Goal: Task Accomplishment & Management: Manage account settings

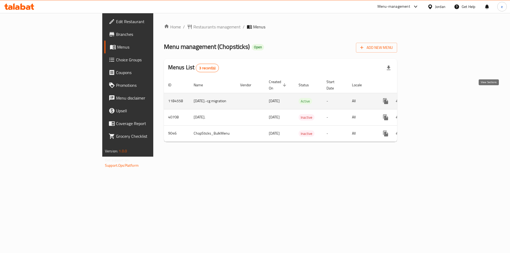
click at [427, 99] on icon "enhanced table" at bounding box center [424, 101] width 5 height 5
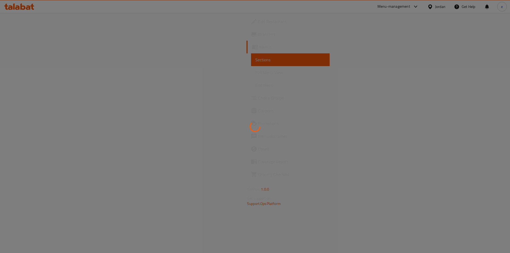
click at [37, 99] on div at bounding box center [255, 126] width 510 height 253
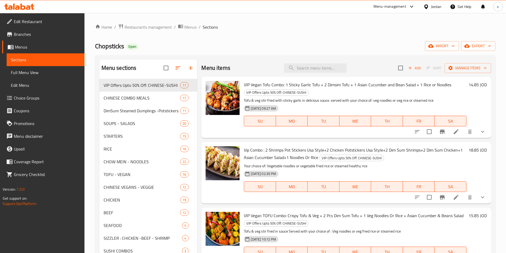
click at [37, 98] on span "Choice Groups" at bounding box center [47, 98] width 66 height 6
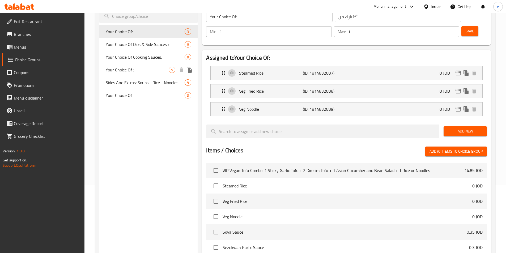
scroll to position [12, 0]
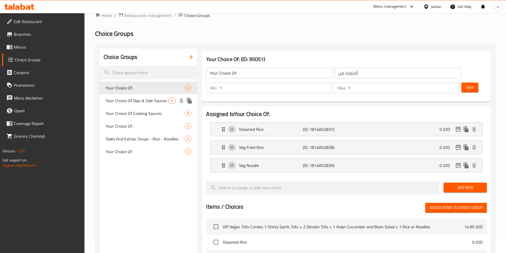
drag, startPoint x: 140, startPoint y: 103, endPoint x: 138, endPoint y: 107, distance: 5.0
click at [138, 107] on div "Your Choice Of: 3 Your Choice Of Dips & Side Sauces : 6 Your Choice Of Cooking …" at bounding box center [148, 120] width 99 height 77
click at [140, 102] on span "Your Choice Of Dips & Side Sauces :" at bounding box center [145, 101] width 79 height 6
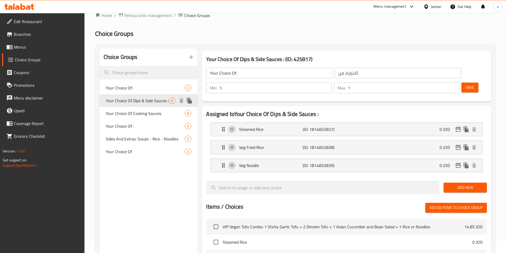
type input "Your Choice Of Dips & Side Sauces :"
type input "اختيارك من [DEMOGRAPHIC_DATA] والغموس:"
type input "0"
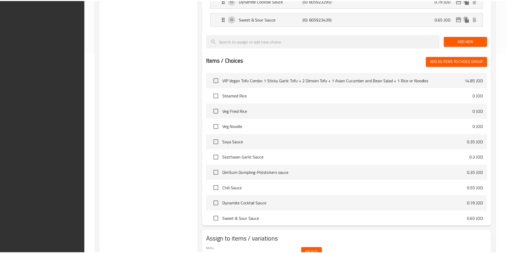
scroll to position [228, 0]
